Goal: Information Seeking & Learning: Learn about a topic

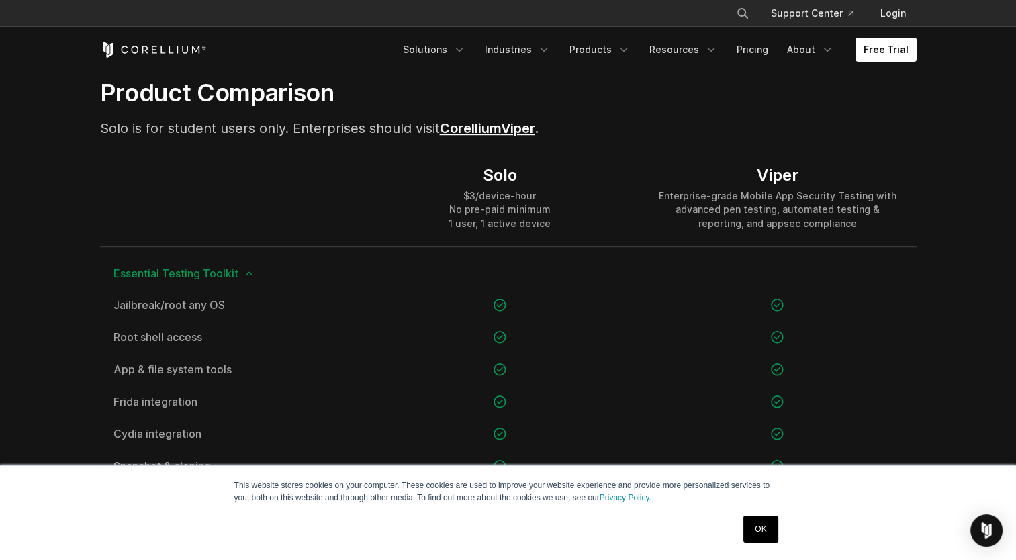
scroll to position [940, 0]
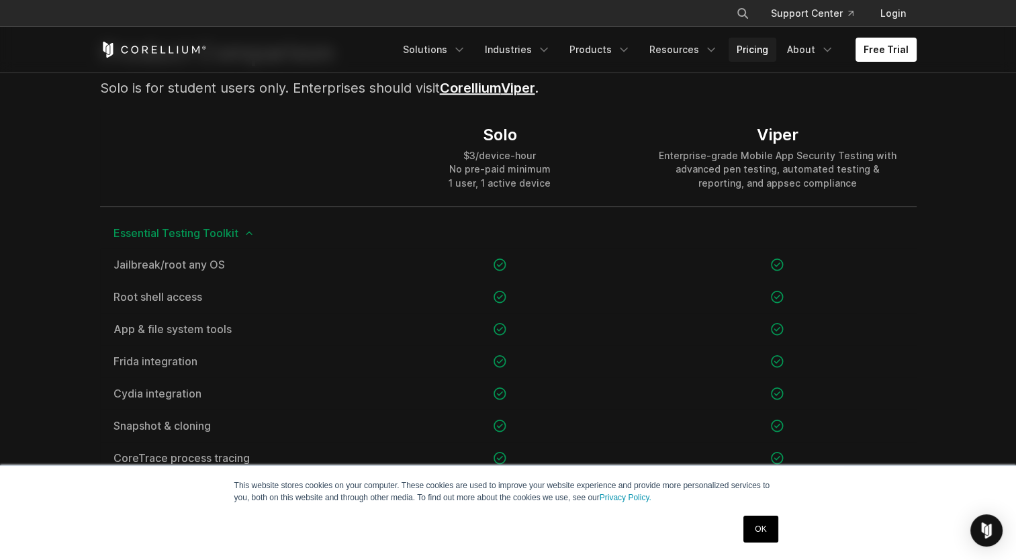
click at [774, 45] on link "Pricing" at bounding box center [752, 50] width 48 height 24
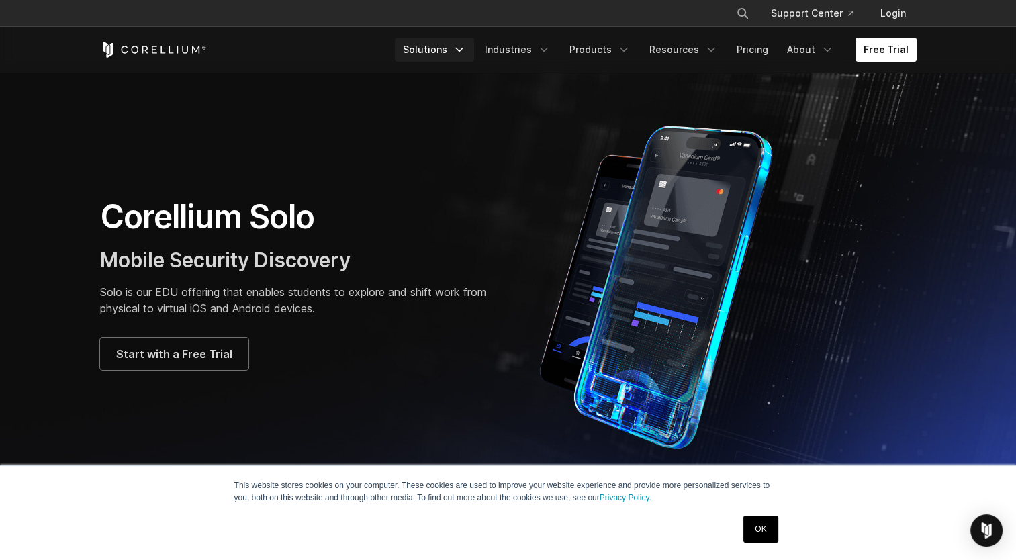
click at [463, 50] on icon "Navigation Menu" at bounding box center [458, 49] width 13 height 13
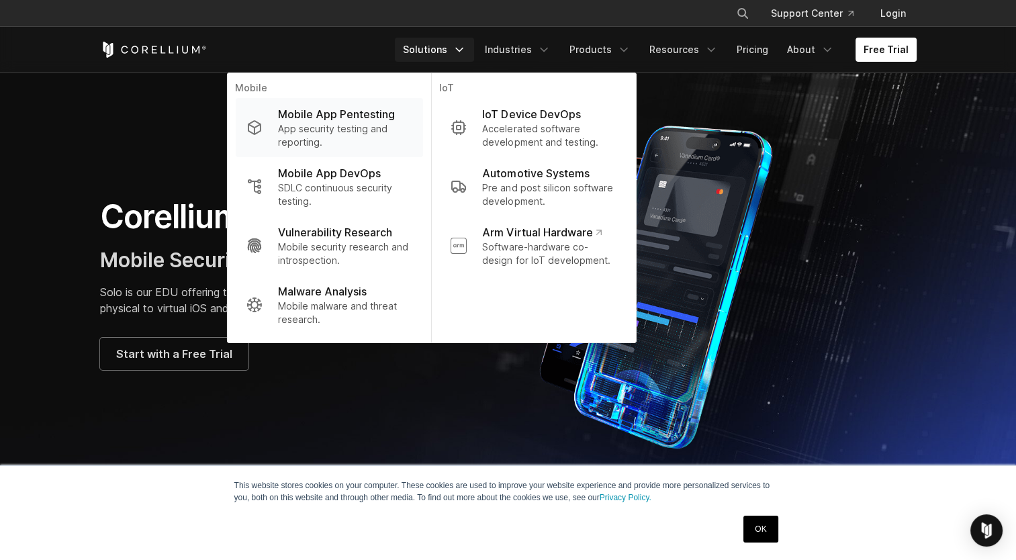
click at [365, 100] on link "Mobile App Pentesting App security testing and reporting." at bounding box center [328, 127] width 187 height 59
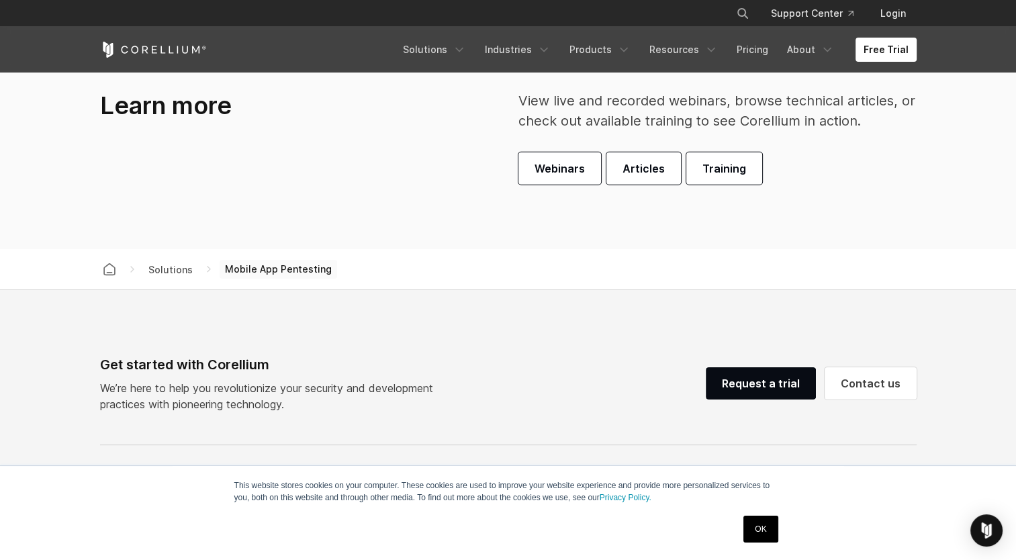
scroll to position [4246, 0]
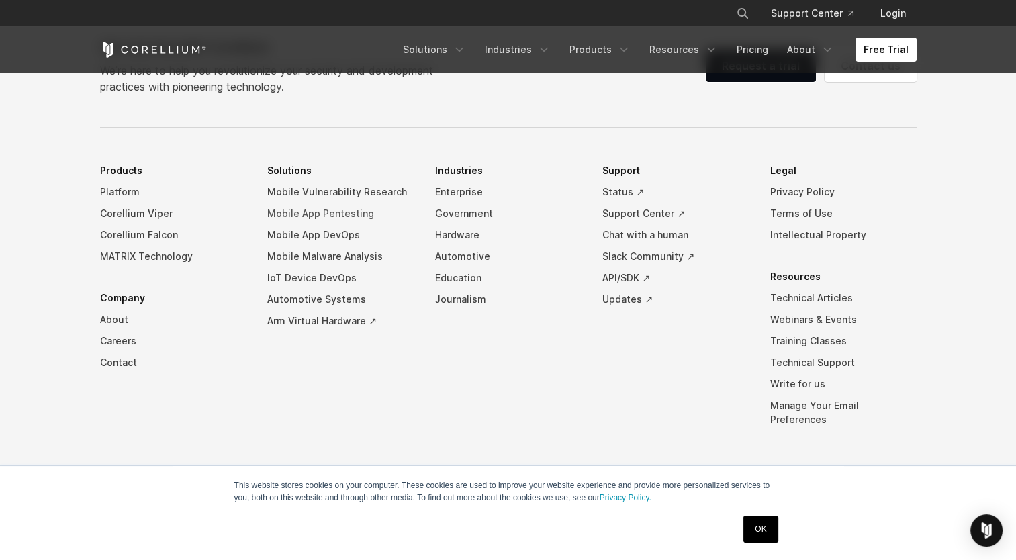
click at [340, 211] on link "Mobile App Pentesting" at bounding box center [340, 213] width 146 height 21
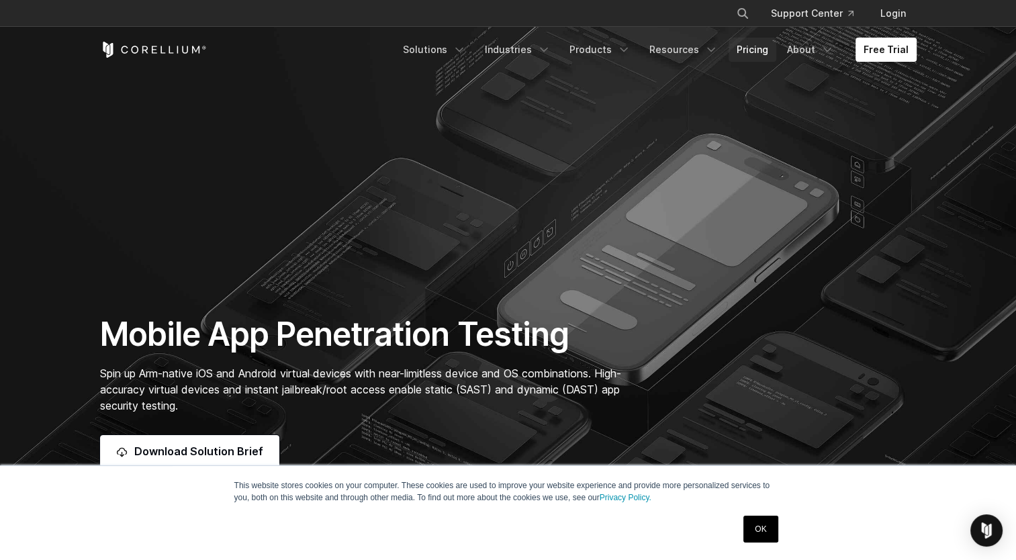
click at [762, 39] on link "Pricing" at bounding box center [752, 50] width 48 height 24
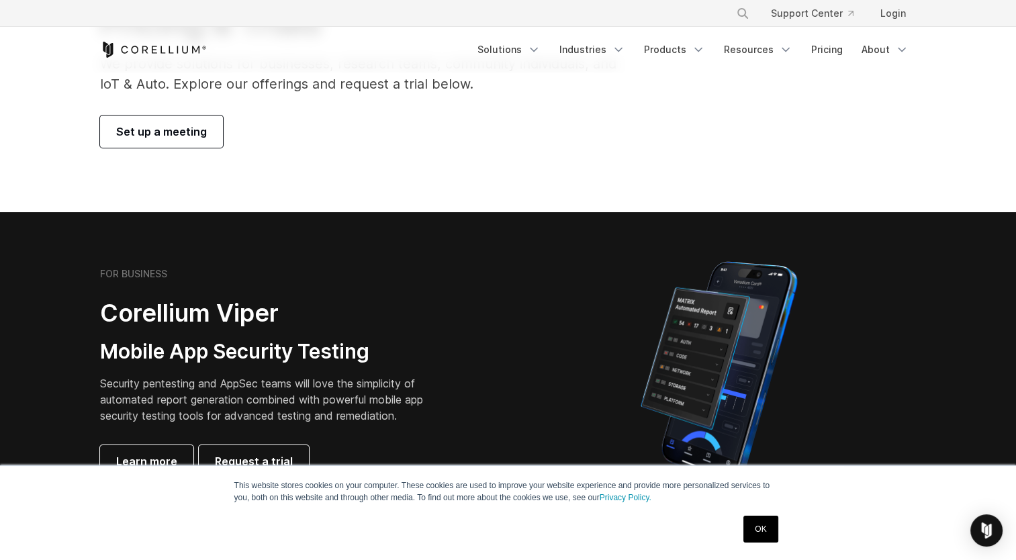
scroll to position [336, 0]
